Goal: Browse casually: Explore the website without a specific task or goal

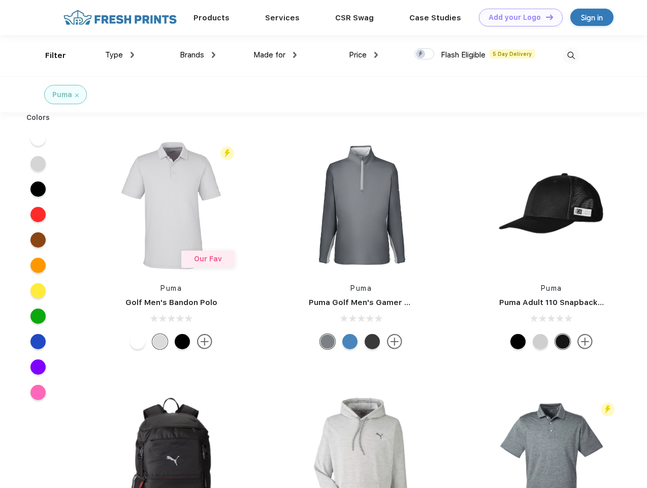
click at [517, 17] on link "Add your Logo Design Tool" at bounding box center [521, 18] width 84 height 18
click at [0, 0] on div "Design Tool" at bounding box center [0, 0] width 0 height 0
click at [545, 17] on link "Add your Logo Design Tool" at bounding box center [521, 18] width 84 height 18
click at [49, 55] on div "Filter" at bounding box center [55, 56] width 21 height 12
click at [120, 55] on span "Type" at bounding box center [114, 54] width 18 height 9
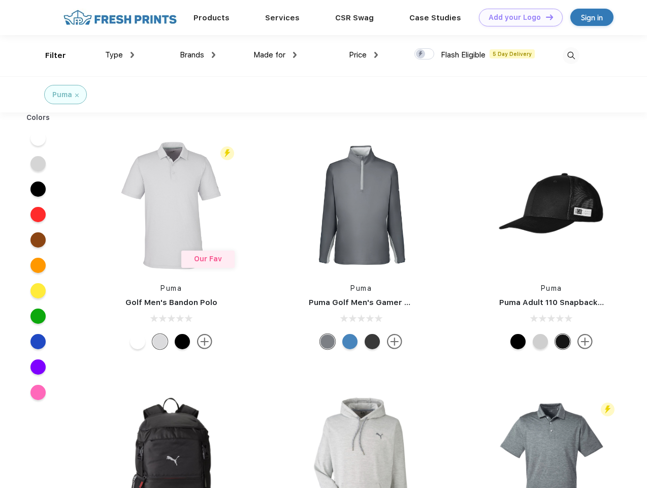
click at [198, 55] on span "Brands" at bounding box center [192, 54] width 24 height 9
click at [275, 55] on span "Made for" at bounding box center [270, 54] width 32 height 9
click at [364, 55] on span "Price" at bounding box center [358, 54] width 18 height 9
click at [425, 54] on div at bounding box center [425, 53] width 20 height 11
click at [421, 54] on input "checkbox" at bounding box center [418, 51] width 7 height 7
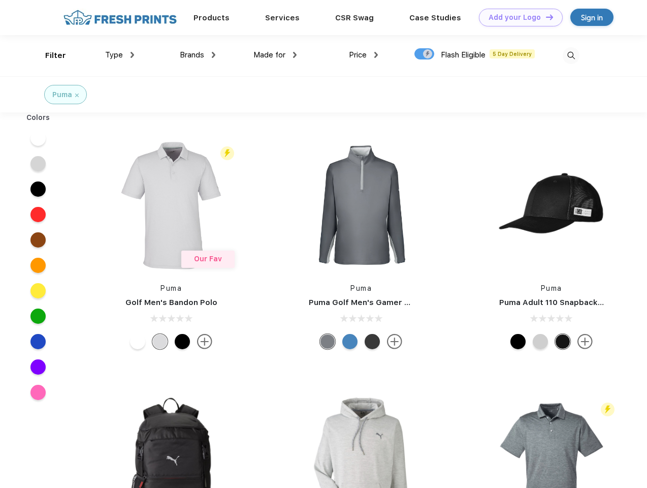
click at [571, 55] on img at bounding box center [571, 55] width 17 height 17
